Goal: Information Seeking & Learning: Check status

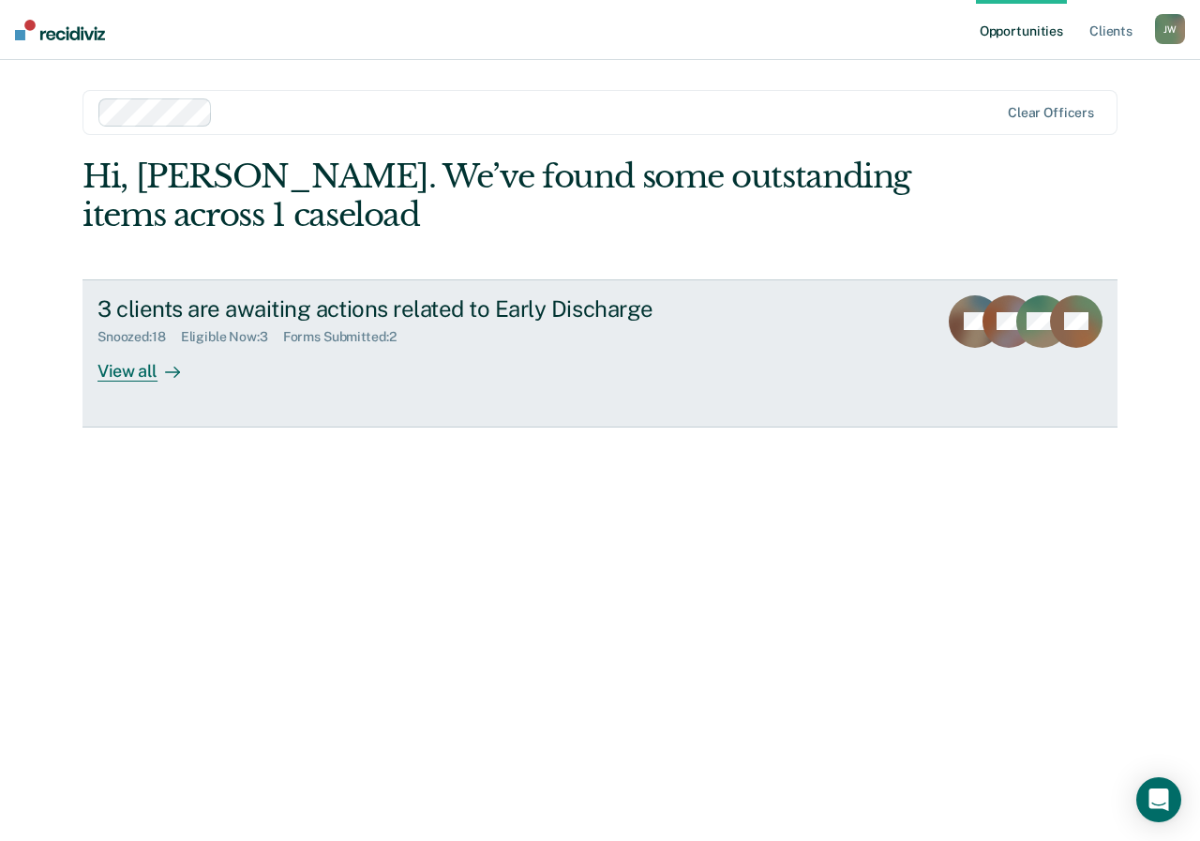
click at [139, 371] on div "View all" at bounding box center [149, 363] width 105 height 37
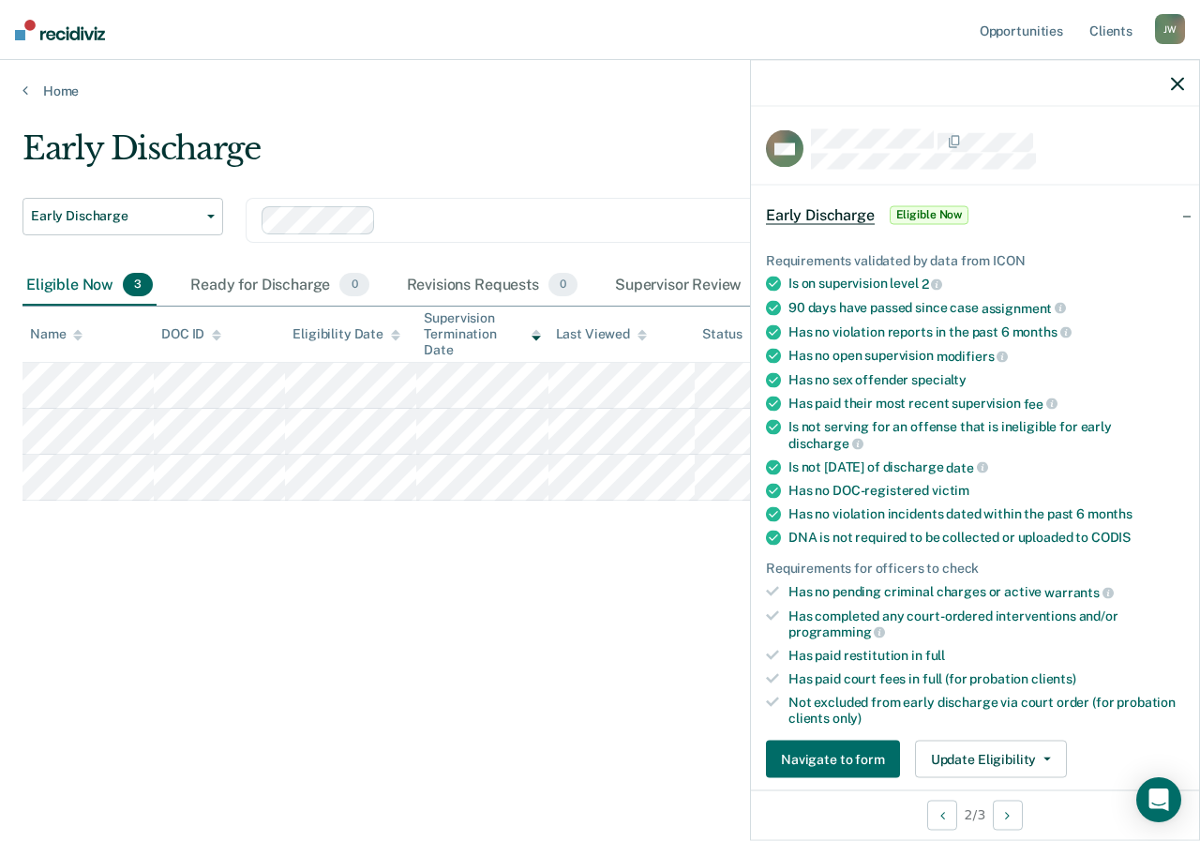
click at [1172, 84] on icon "button" at bounding box center [1177, 83] width 13 height 13
